Goal: Information Seeking & Learning: Find specific fact

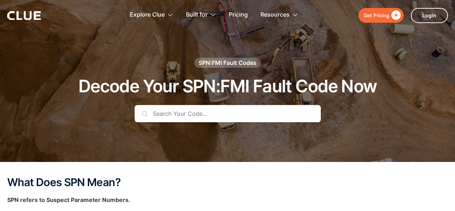
click at [257, 114] on input "text" at bounding box center [228, 113] width 186 height 17
paste input "spn 1841 fmi 04"
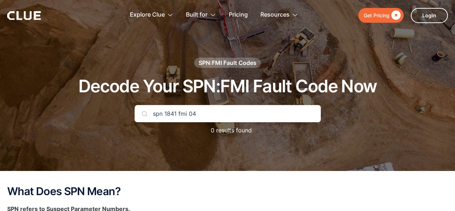
type input "spn 1841 fmi 04"
click at [207, 110] on input "spn 1841 fmi 04" at bounding box center [228, 113] width 186 height 17
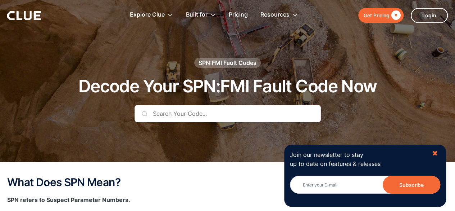
click at [433, 149] on div "✖" at bounding box center [435, 153] width 6 height 9
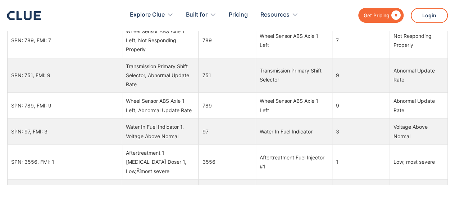
scroll to position [737, 0]
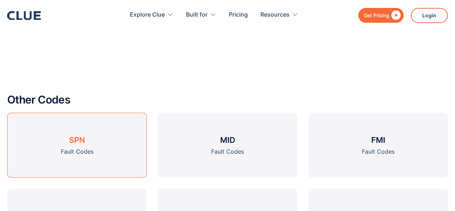
click at [86, 142] on link "SPN Fault Codes" at bounding box center [77, 145] width 140 height 65
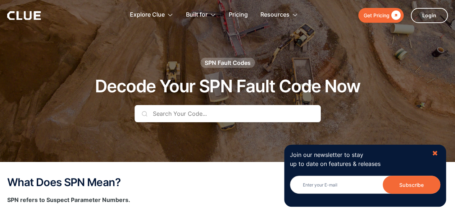
click at [433, 154] on div "✖" at bounding box center [435, 153] width 6 height 9
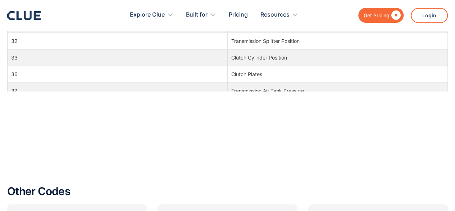
scroll to position [737, 0]
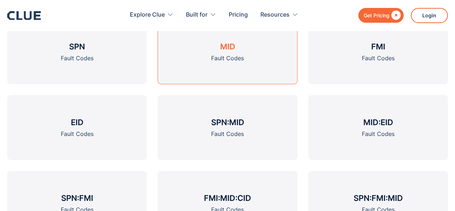
click at [210, 51] on link "MID Fault Codes" at bounding box center [228, 51] width 140 height 65
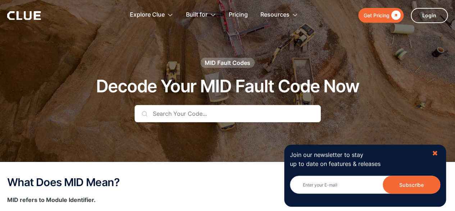
click at [436, 150] on div "✖" at bounding box center [435, 153] width 6 height 9
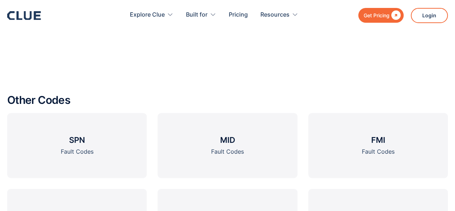
scroll to position [681, 0]
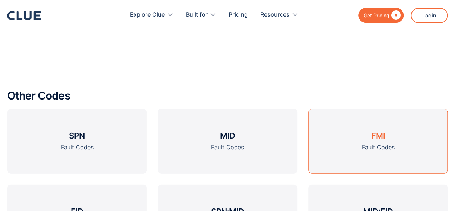
click at [371, 149] on div "Fault Codes" at bounding box center [378, 146] width 33 height 9
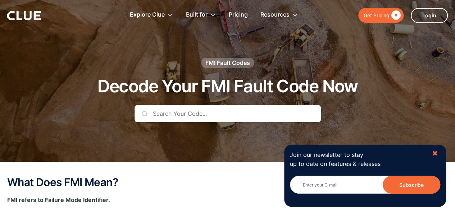
click at [435, 155] on div "✖" at bounding box center [435, 153] width 6 height 9
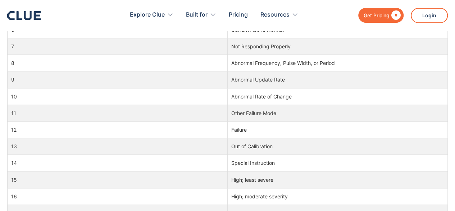
scroll to position [488, 0]
